Goal: Information Seeking & Learning: Learn about a topic

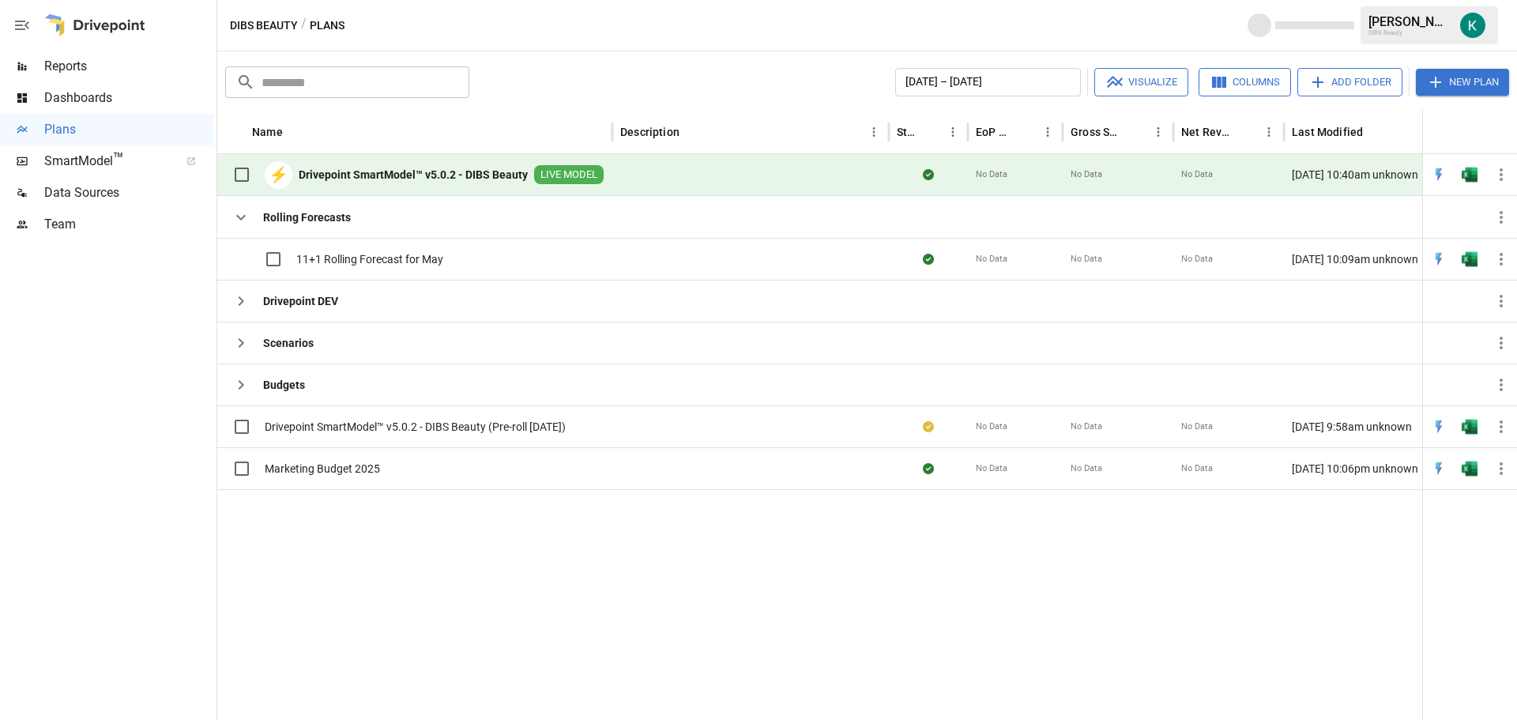
click at [89, 76] on div "Reports" at bounding box center [106, 67] width 213 height 32
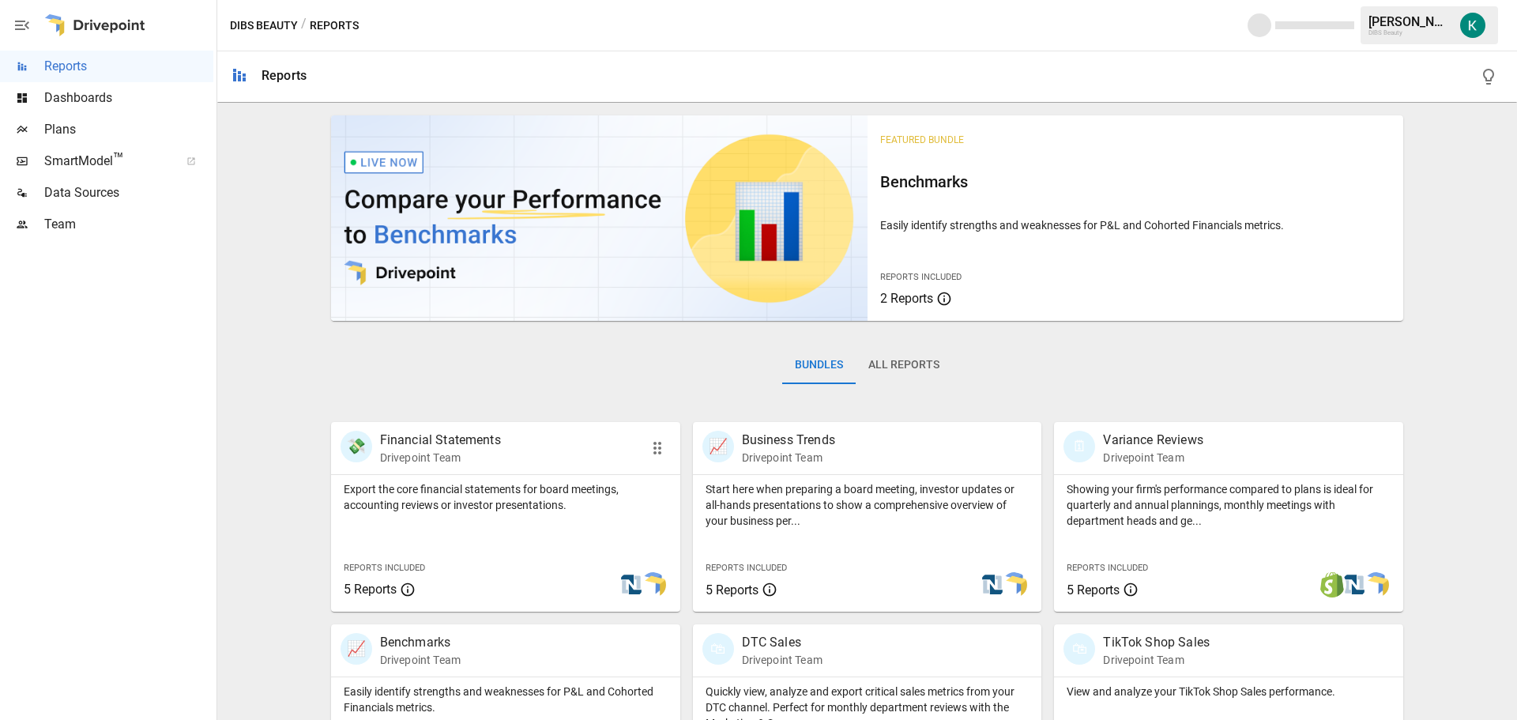
click at [799, 516] on p "Start here when preparing a board meeting, investor updates or all-hands presen…" at bounding box center [868, 504] width 324 height 47
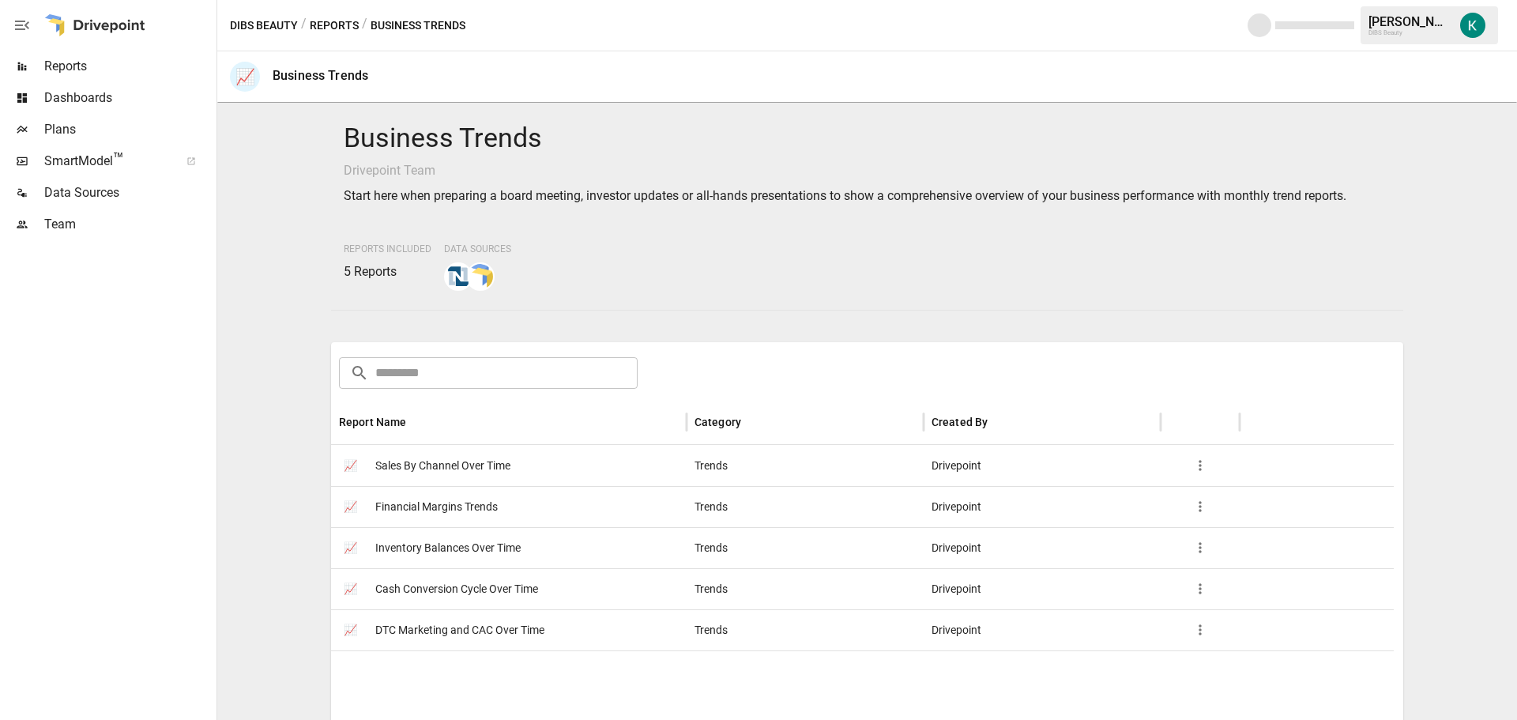
click at [431, 464] on span "Sales By Channel Over Time" at bounding box center [442, 466] width 135 height 40
click at [306, 21] on div "/" at bounding box center [304, 26] width 6 height 20
click at [307, 21] on div "/ Reports" at bounding box center [330, 26] width 58 height 20
click at [312, 21] on button "Reports" at bounding box center [334, 26] width 49 height 20
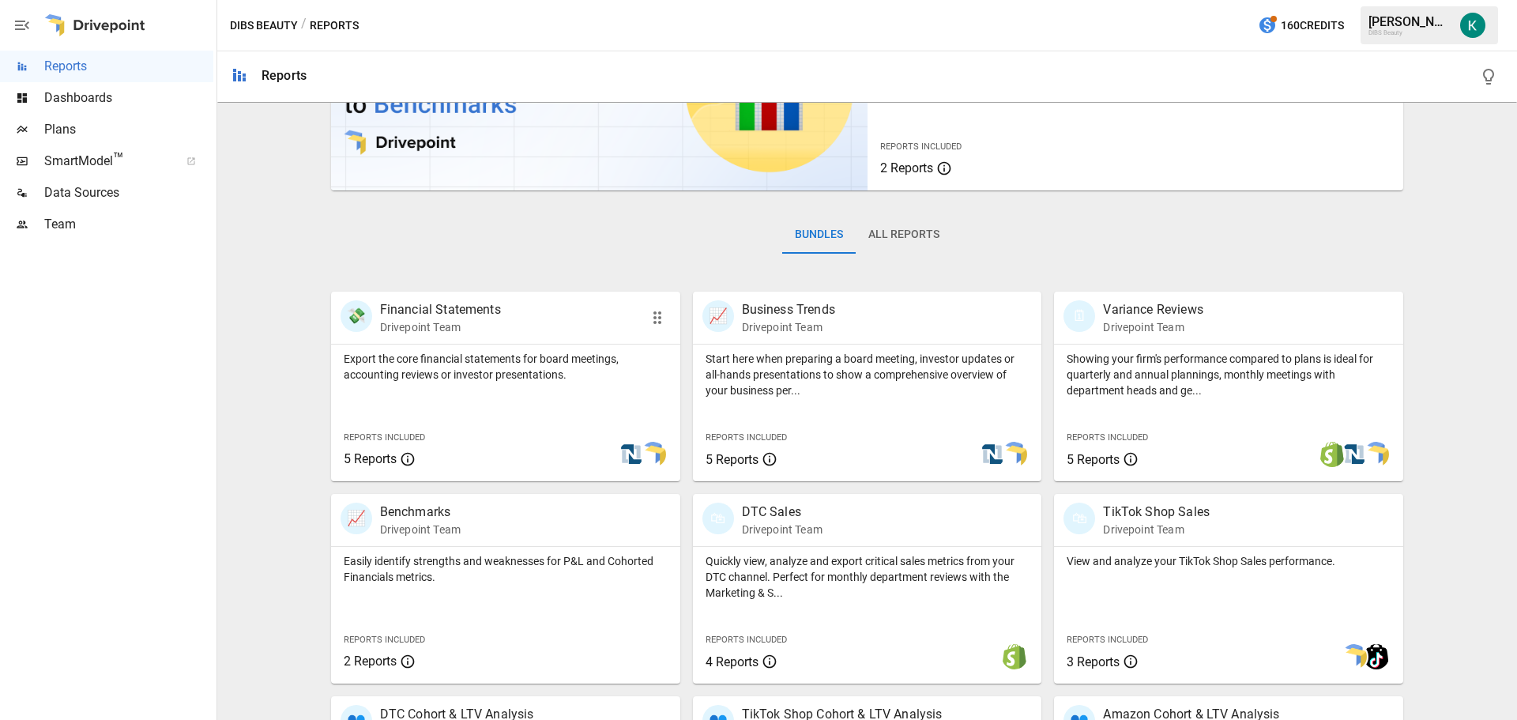
scroll to position [158, 0]
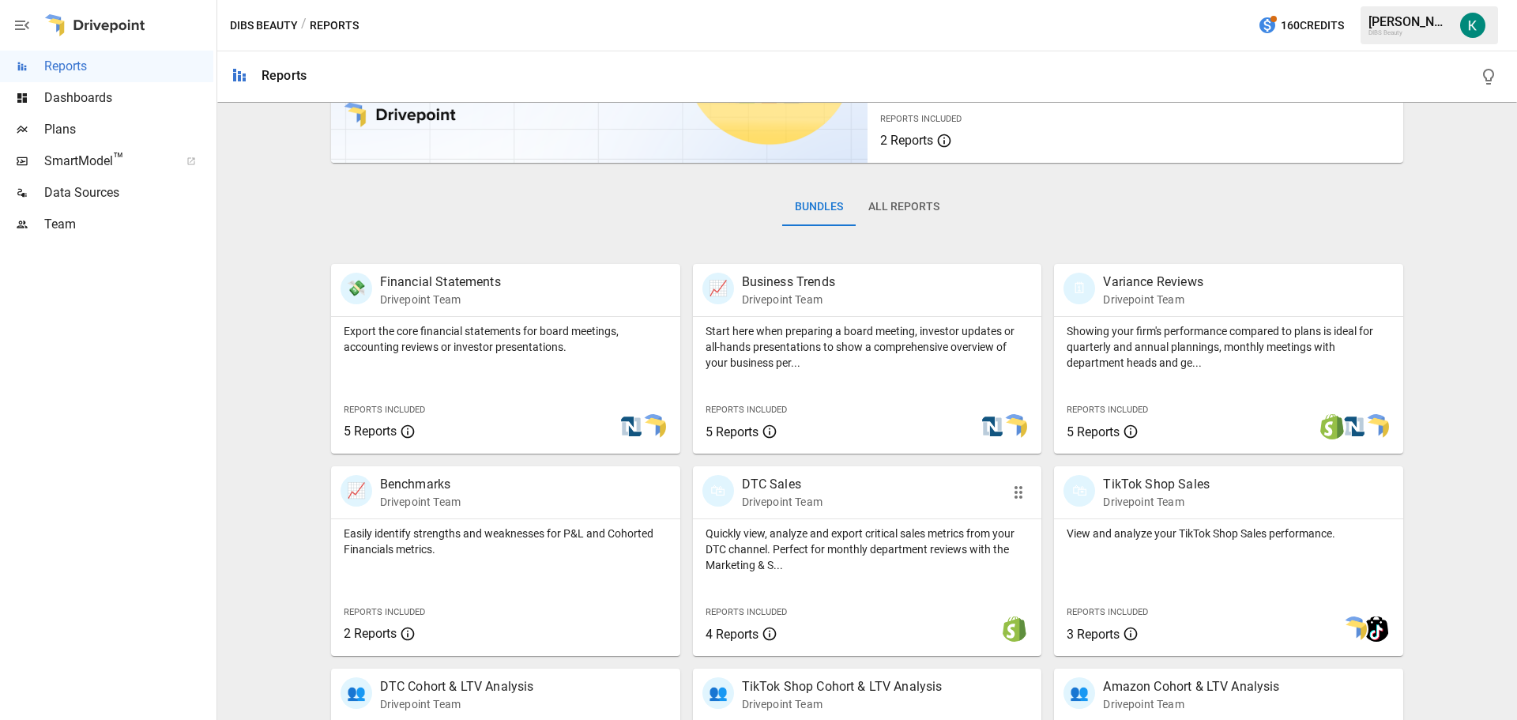
click at [834, 546] on p "Quickly view, analyze and export critical sales metrics from your DTC channel. …" at bounding box center [868, 548] width 324 height 47
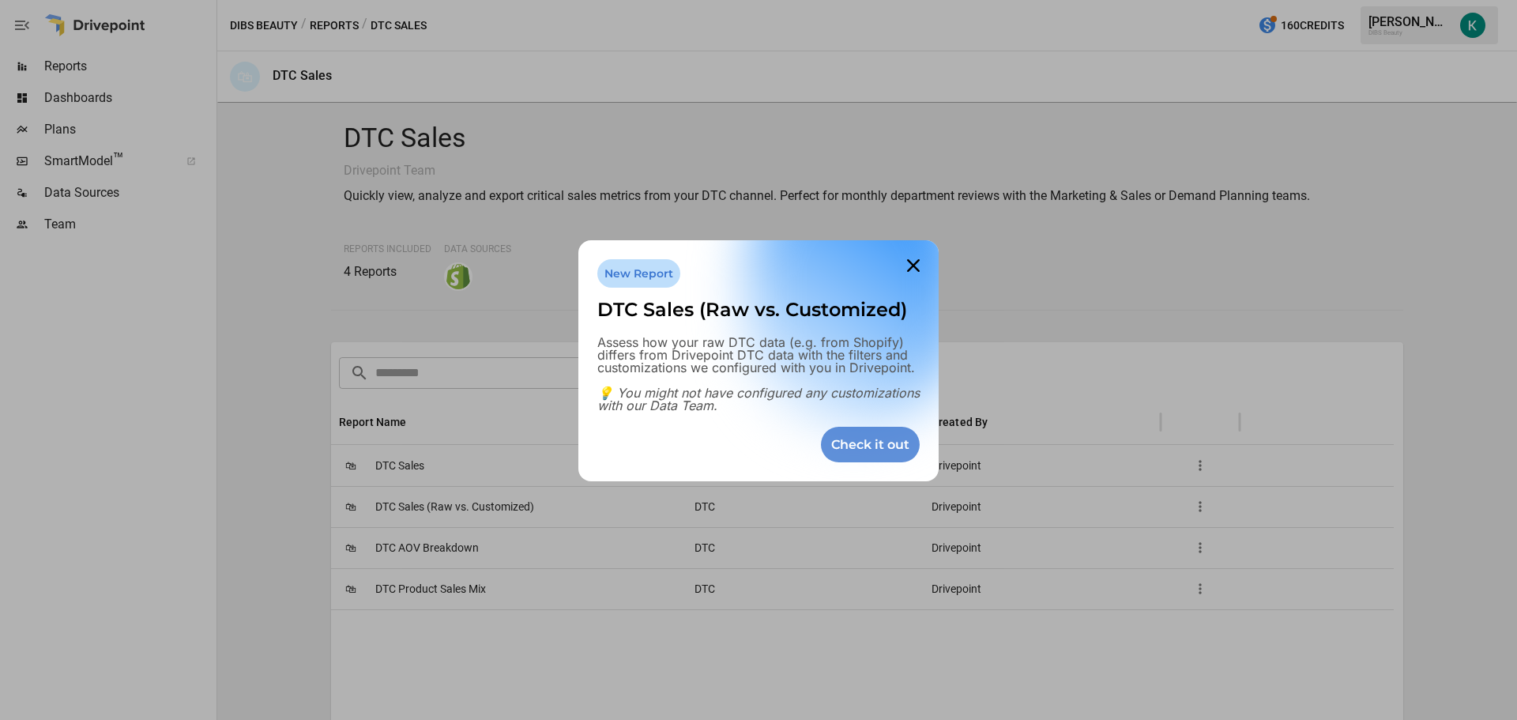
click at [867, 450] on div "Check it out" at bounding box center [870, 445] width 99 height 36
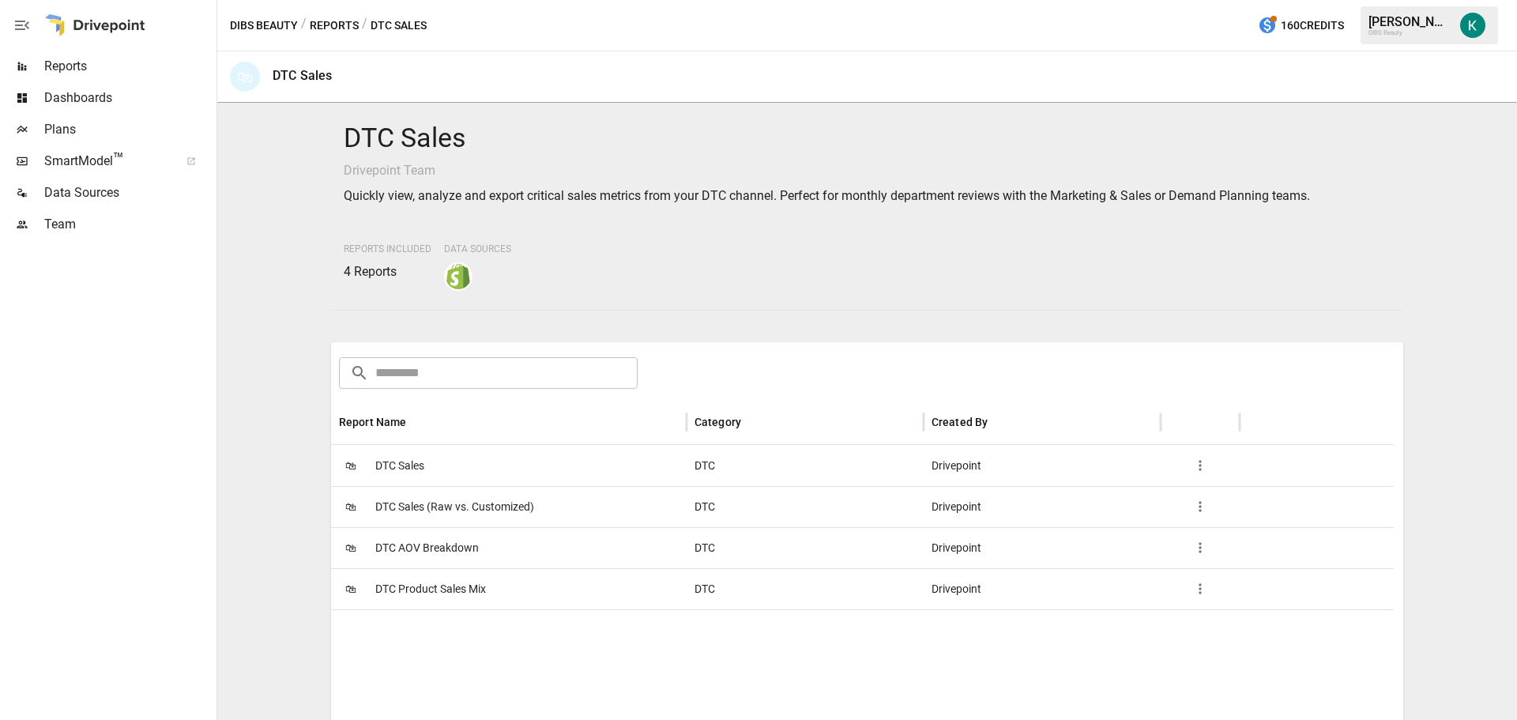
click at [502, 506] on span "DTC Sales (Raw vs. Customized)" at bounding box center [454, 507] width 159 height 40
click at [400, 462] on span "DTC Sales" at bounding box center [399, 466] width 49 height 40
click at [420, 593] on span "DTC Product Sales Mix" at bounding box center [430, 589] width 111 height 40
click at [322, 21] on button "Reports" at bounding box center [334, 26] width 49 height 20
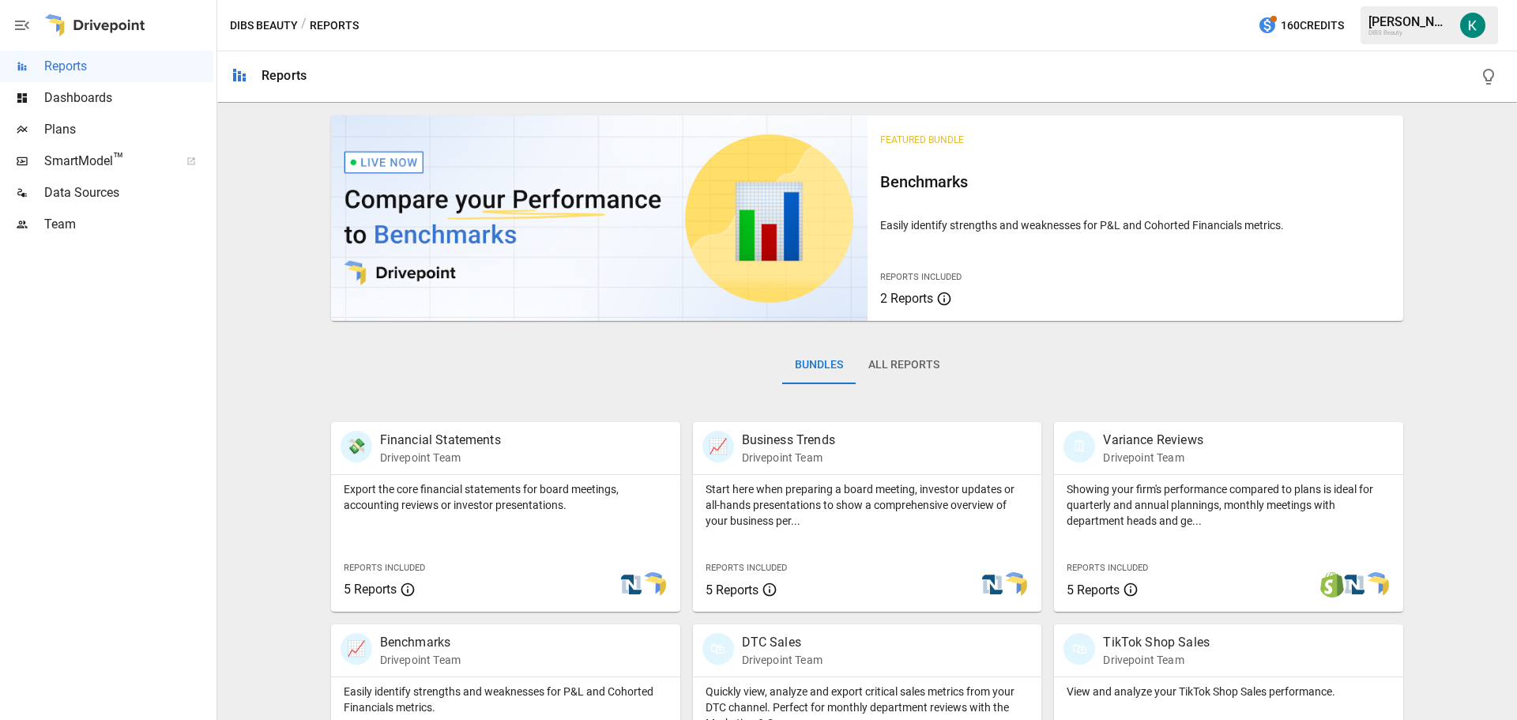
click at [127, 107] on span "Dashboards" at bounding box center [128, 97] width 169 height 19
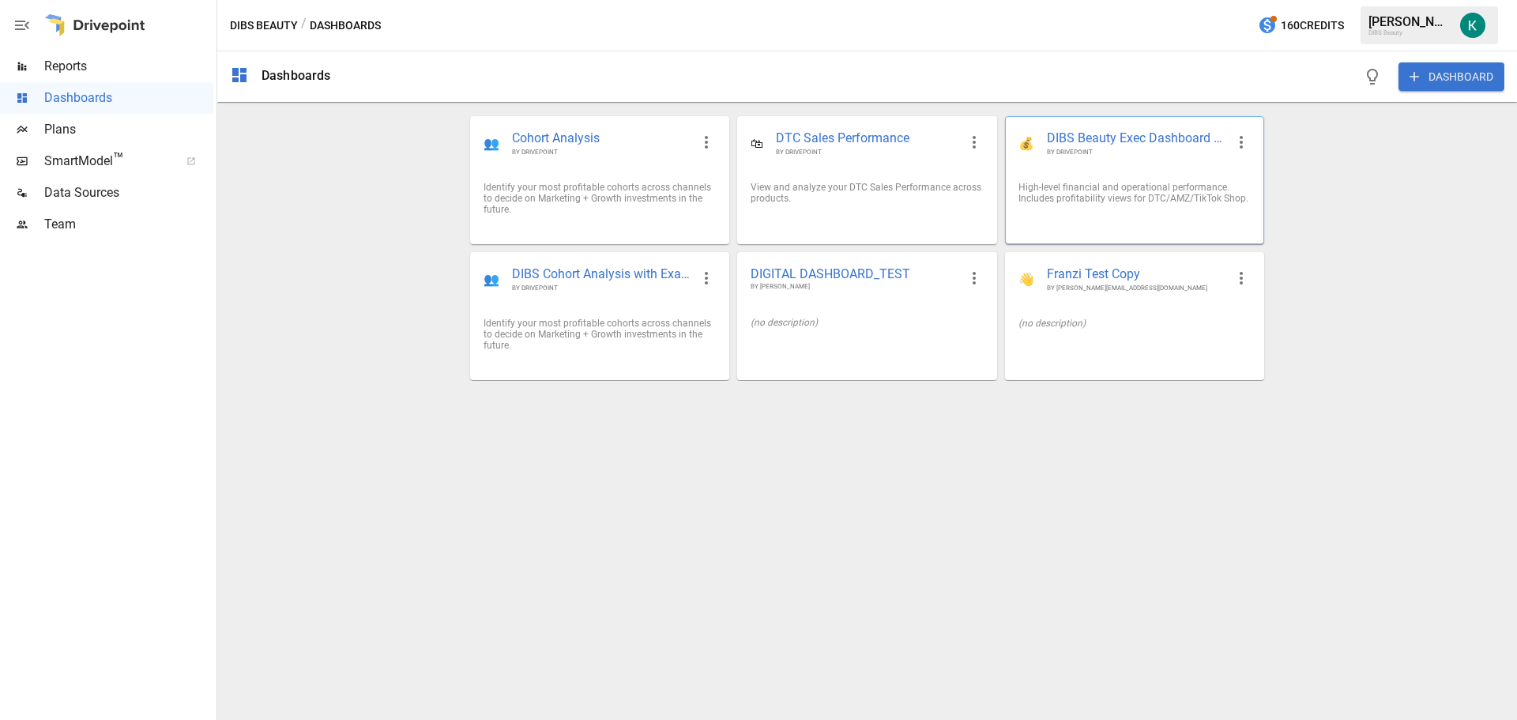
click at [1101, 166] on div "💰 DIBS Beauty Exec Dashboard 📊 BY DRIVEPOINT" at bounding box center [1135, 143] width 258 height 52
